Goal: Contribute content

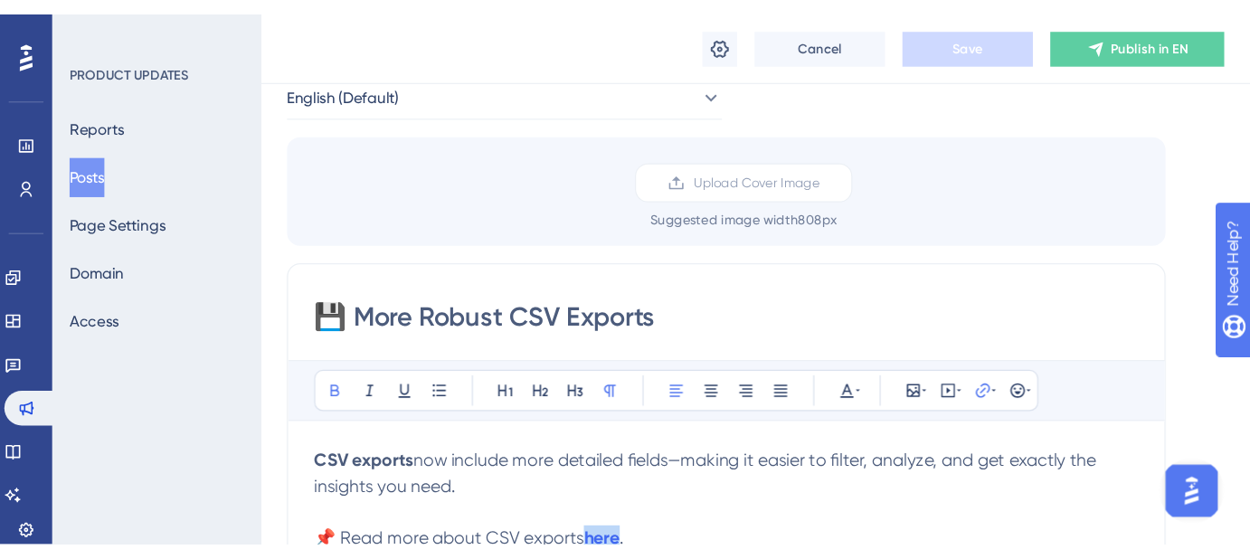
scroll to position [93, 0]
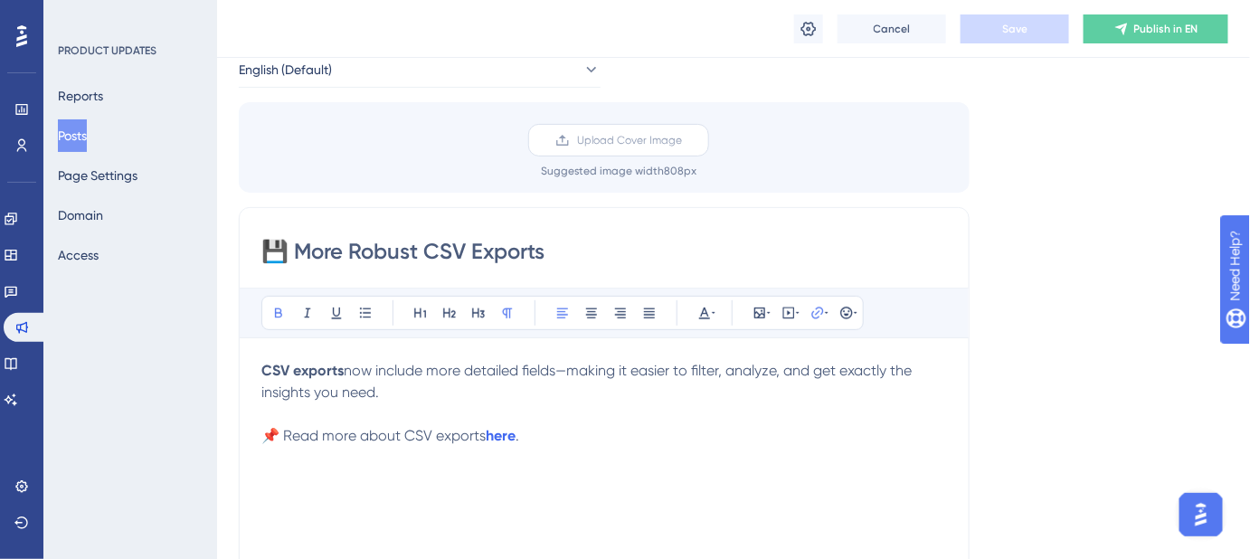
click at [616, 141] on span "Upload Cover Image" at bounding box center [629, 140] width 105 height 14
click at [682, 140] on input "Upload Cover Image" at bounding box center [682, 140] width 0 height 0
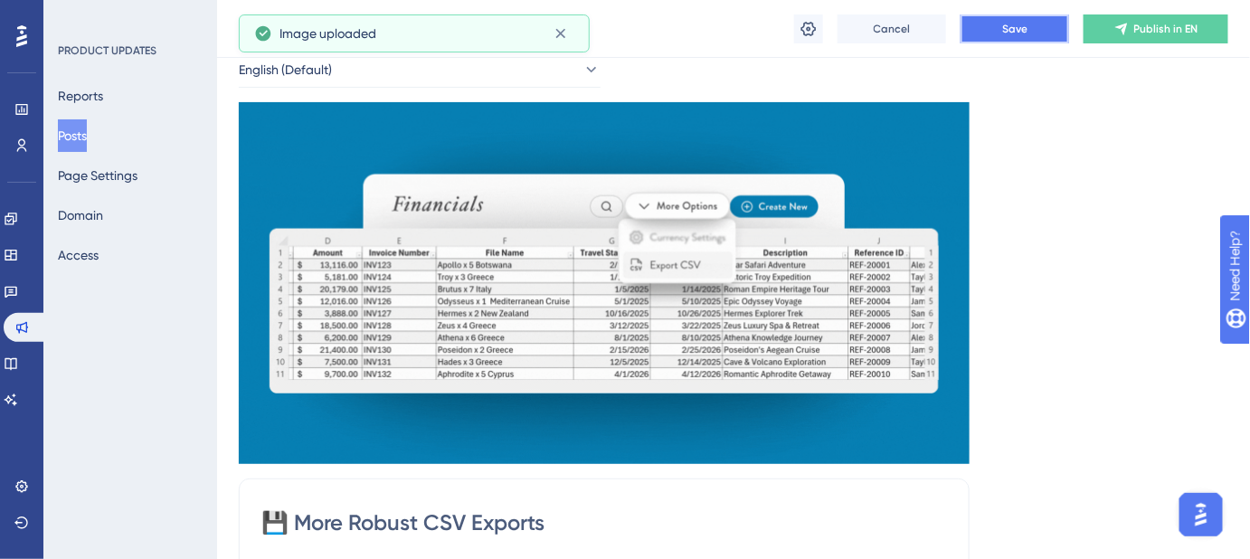
click at [994, 25] on button "Save" at bounding box center [1014, 28] width 109 height 29
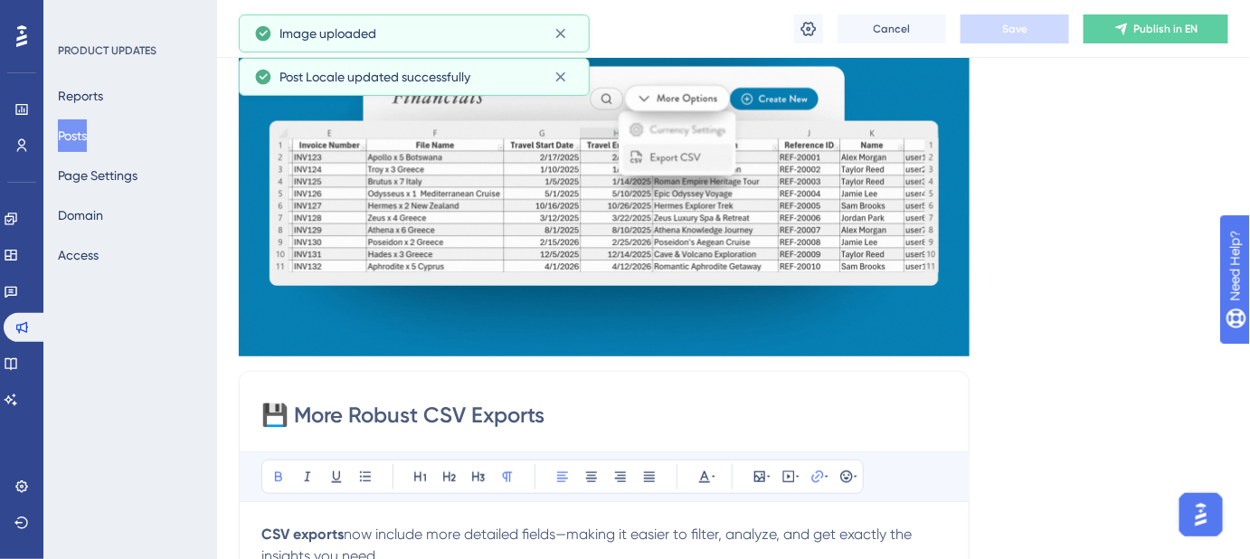
scroll to position [340, 0]
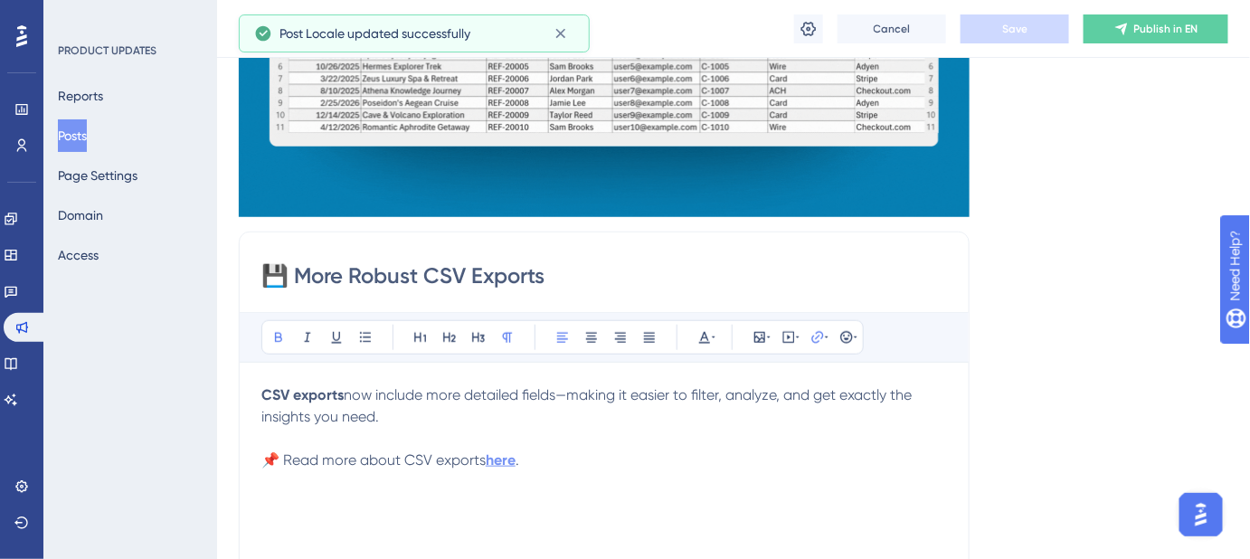
click at [508, 440] on strong "here" at bounding box center [501, 459] width 30 height 17
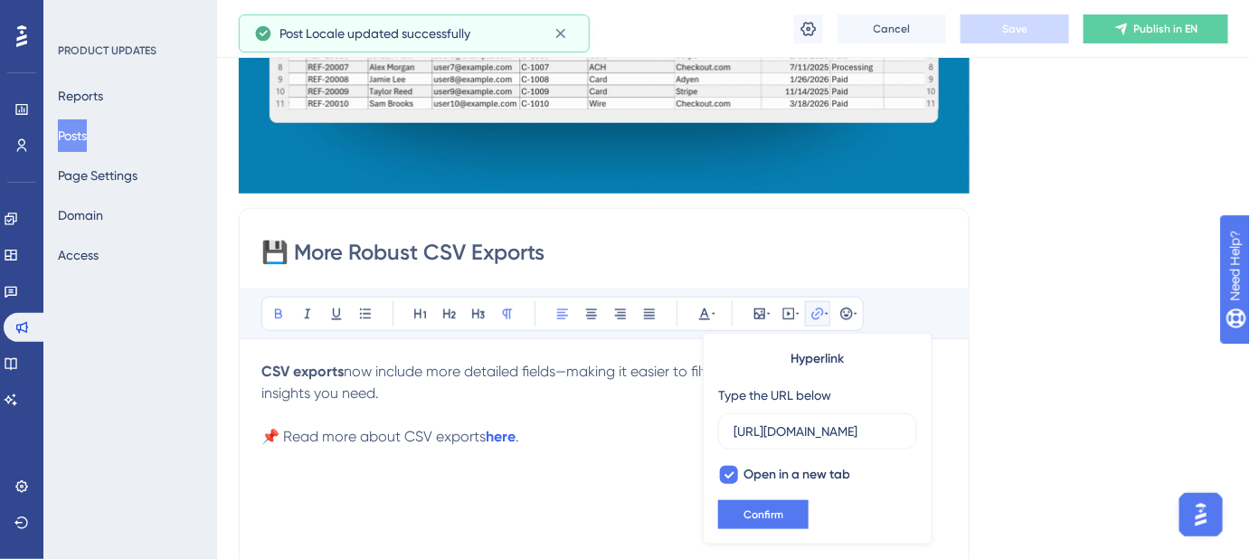
scroll to position [364, 0]
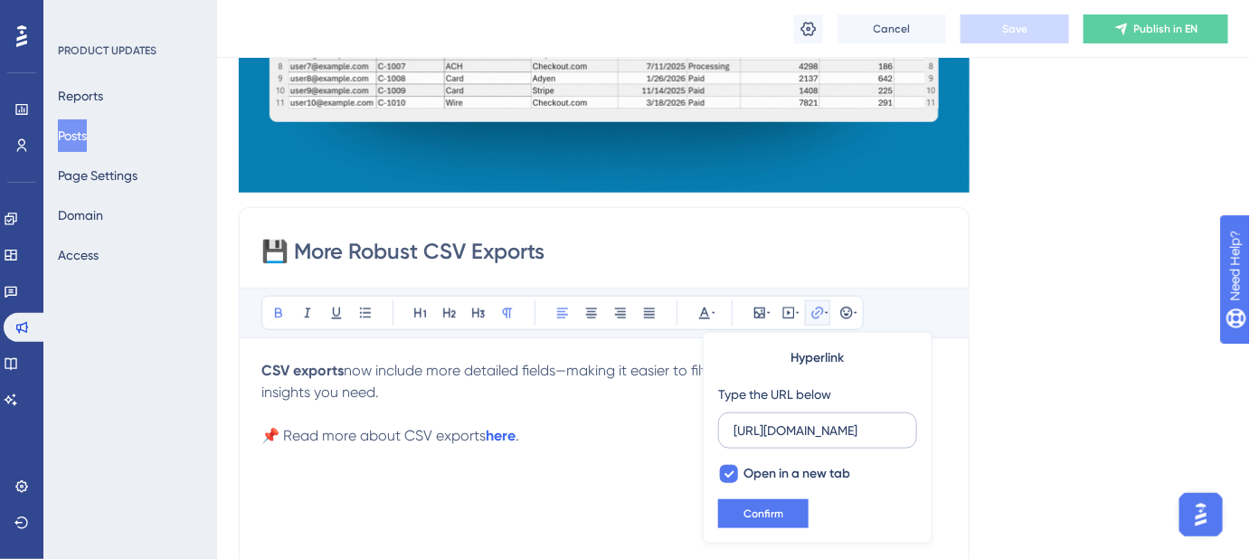
click at [791, 432] on input "[URL][DOMAIN_NAME]" at bounding box center [817, 431] width 168 height 20
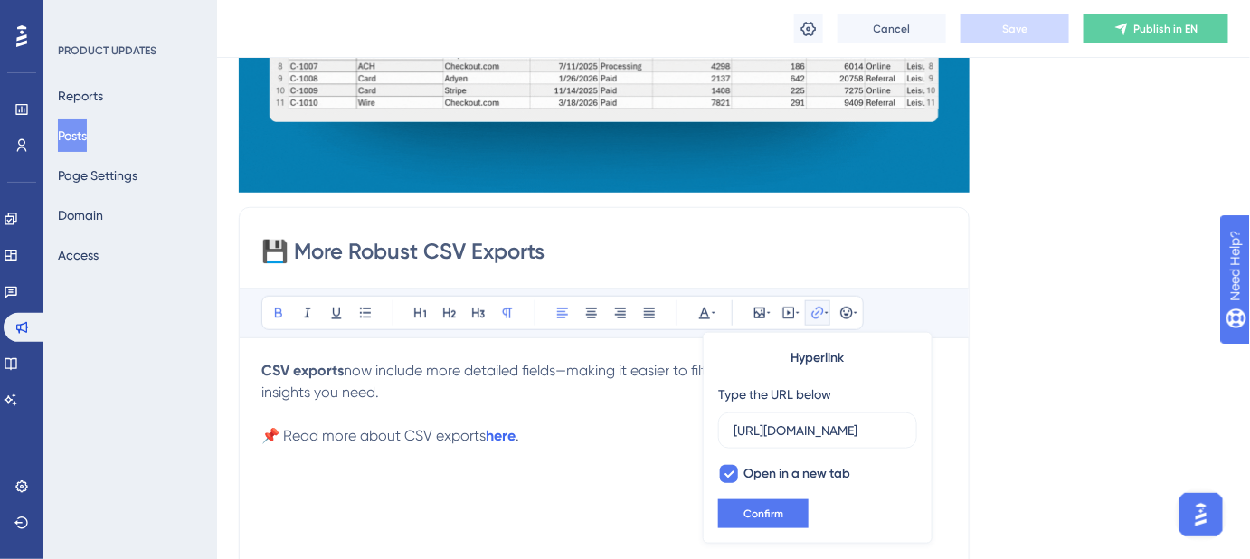
scroll to position [0, 0]
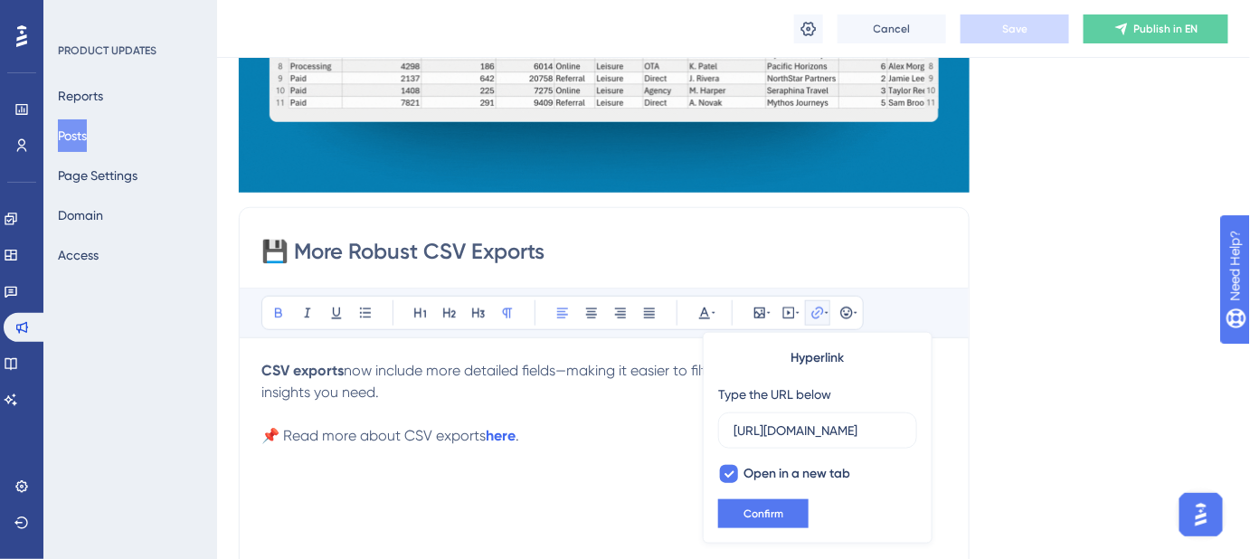
click at [505, 383] on p "CSV exports now include more detailed fields—making it easier to filter, analyz…" at bounding box center [604, 381] width 686 height 43
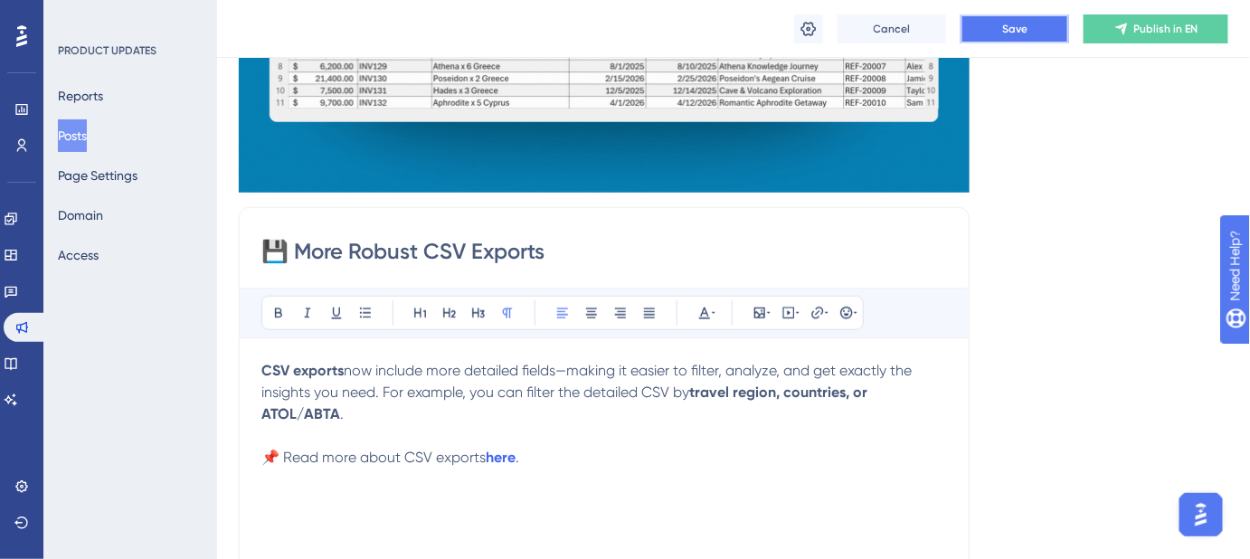
click at [1006, 32] on span "Save" at bounding box center [1014, 29] width 25 height 14
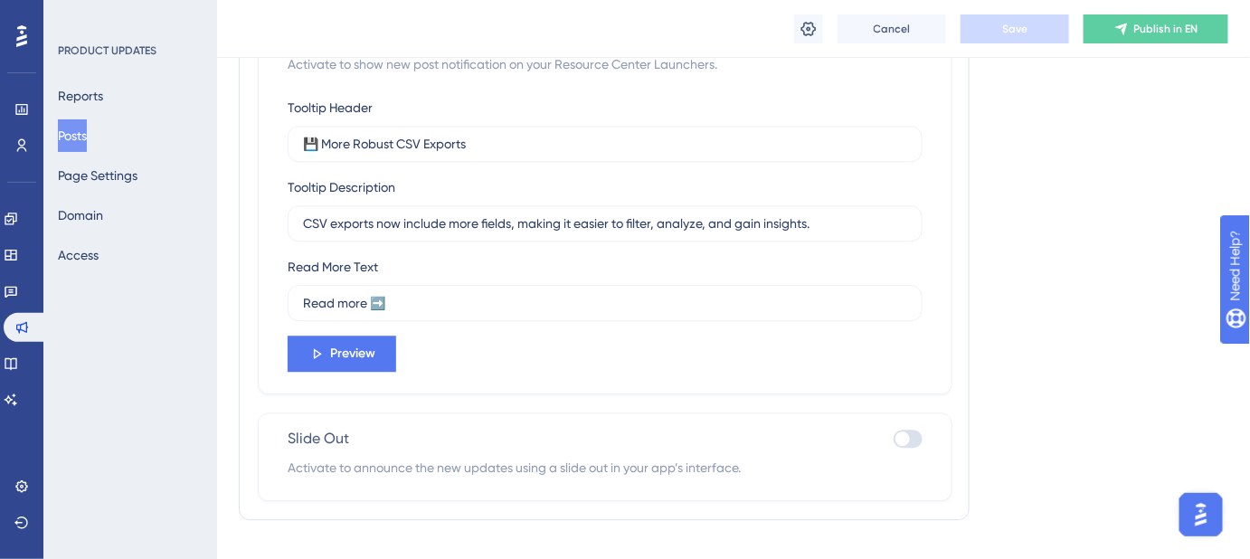
scroll to position [1351, 0]
click at [378, 351] on button "Preview" at bounding box center [342, 353] width 109 height 36
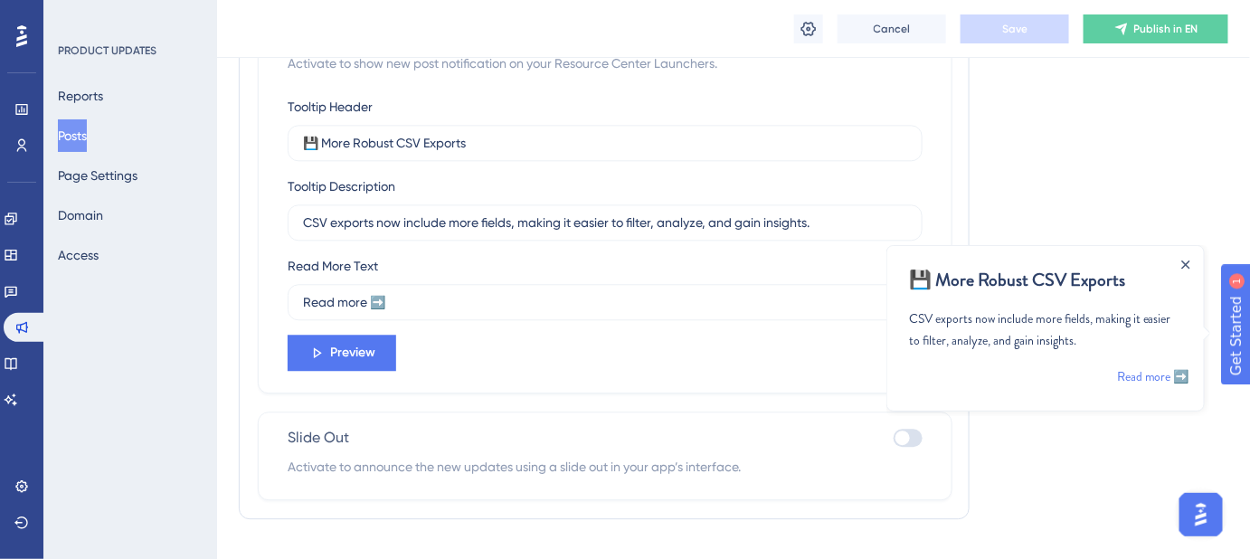
click at [1039, 269] on div "Close Announcement" at bounding box center [1184, 263] width 9 height 21
